Goal: Find specific page/section: Find specific page/section

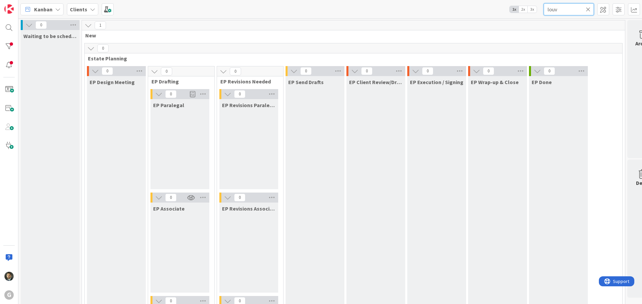
click at [565, 10] on input "louv" at bounding box center [568, 9] width 50 height 12
click at [564, 10] on input "louv" at bounding box center [568, 9] width 50 height 12
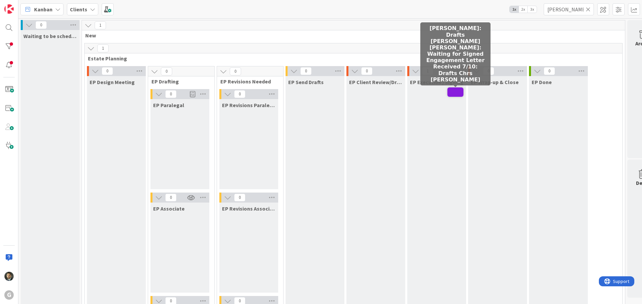
click at [451, 88] on span at bounding box center [455, 92] width 16 height 9
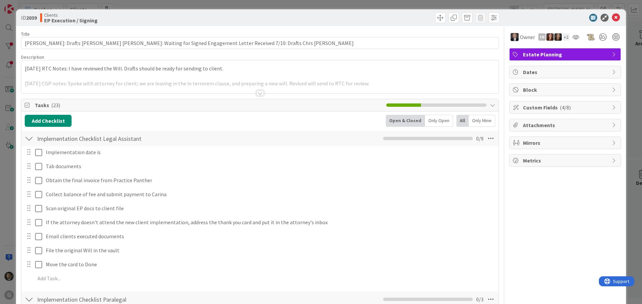
click at [256, 93] on div at bounding box center [259, 93] width 7 height 5
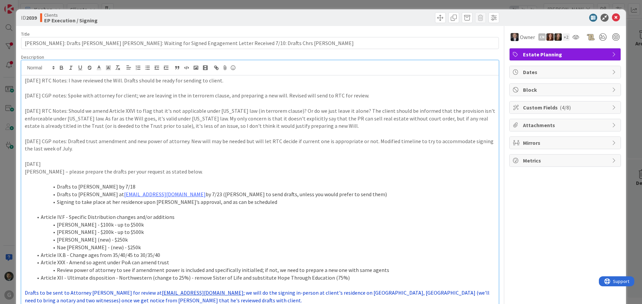
click at [294, 6] on div "ID 2039 Clients EP Execution / Signing Title 111 / 128 [PERSON_NAME]: Drafts [P…" at bounding box center [321, 152] width 642 height 304
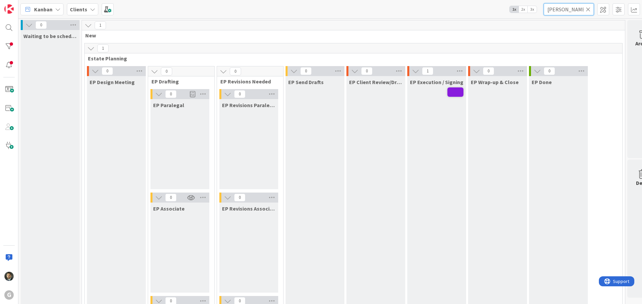
drag, startPoint x: 566, startPoint y: 9, endPoint x: 518, endPoint y: 9, distance: 48.1
click at [518, 9] on div "Kanban Clients 1x 2x 3x [PERSON_NAME]" at bounding box center [329, 9] width 623 height 18
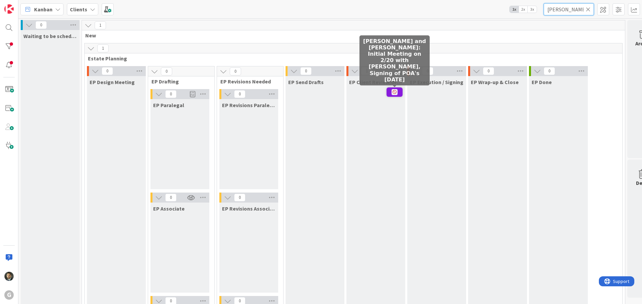
type input "[PERSON_NAME]"
